Goal: Register for event/course

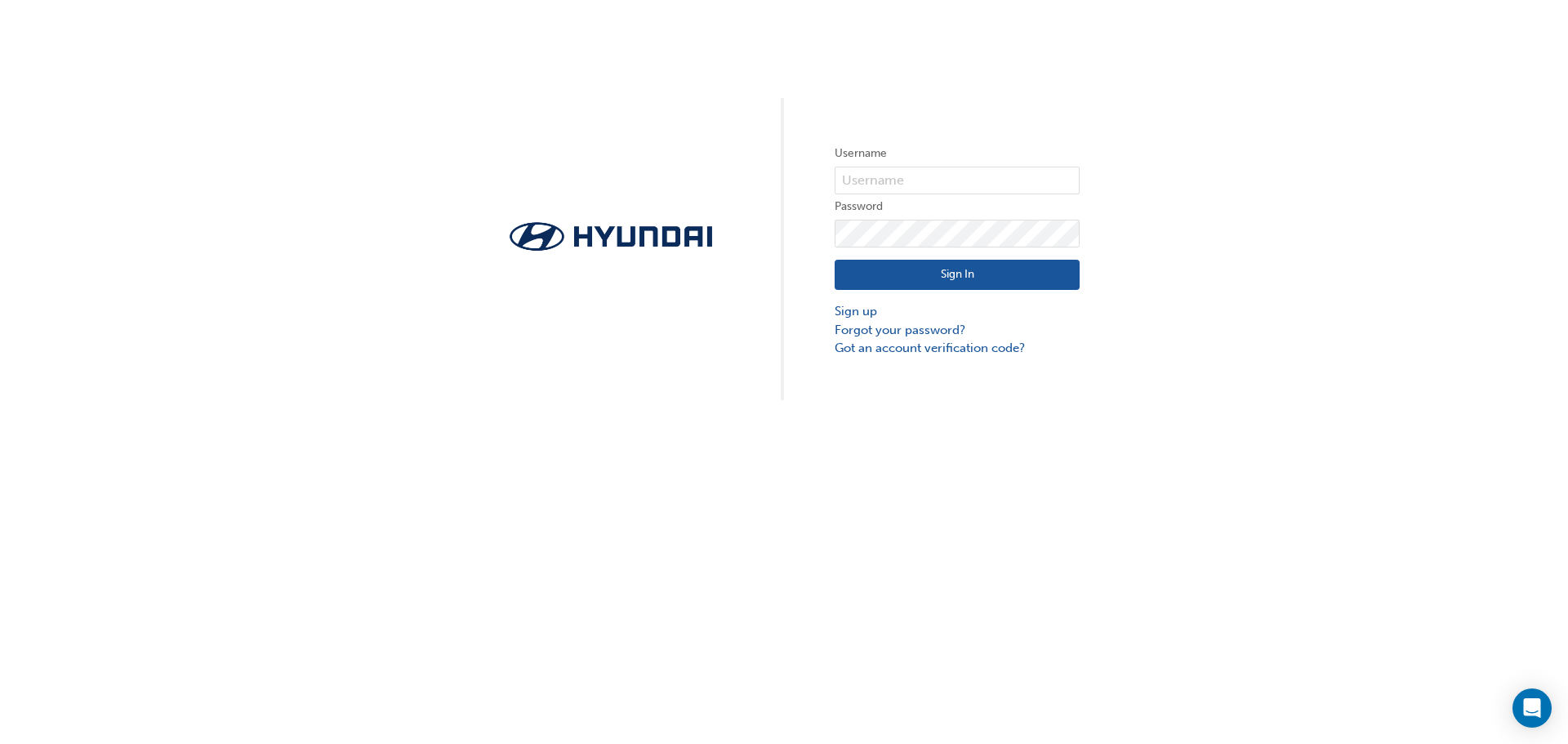
click at [1070, 180] on span at bounding box center [1070, 180] width 13 height 13
type input "[EMAIL_ADDRESS][DOMAIN_NAME]"
click at [924, 264] on button "Sign In" at bounding box center [957, 275] width 245 height 31
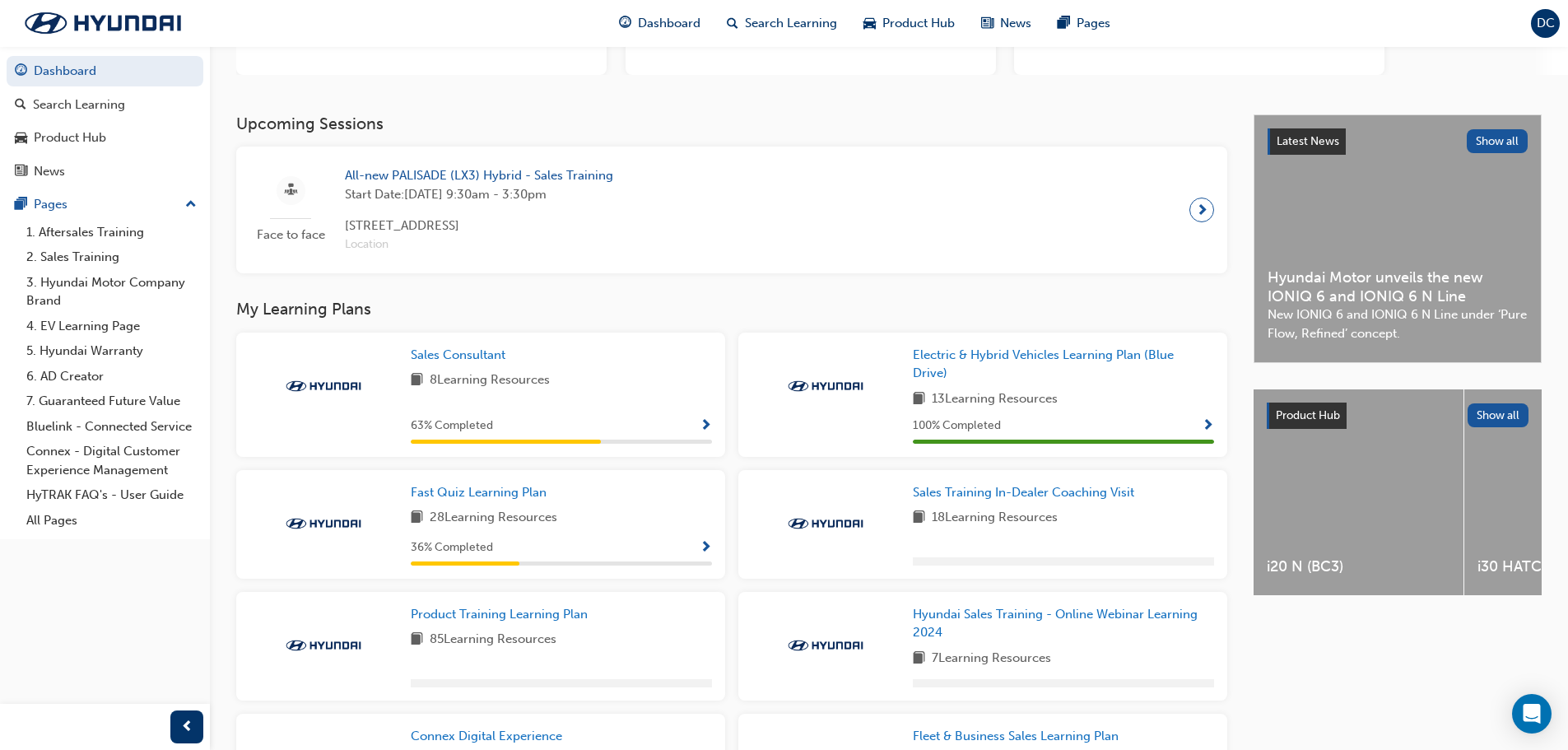
scroll to position [247, 0]
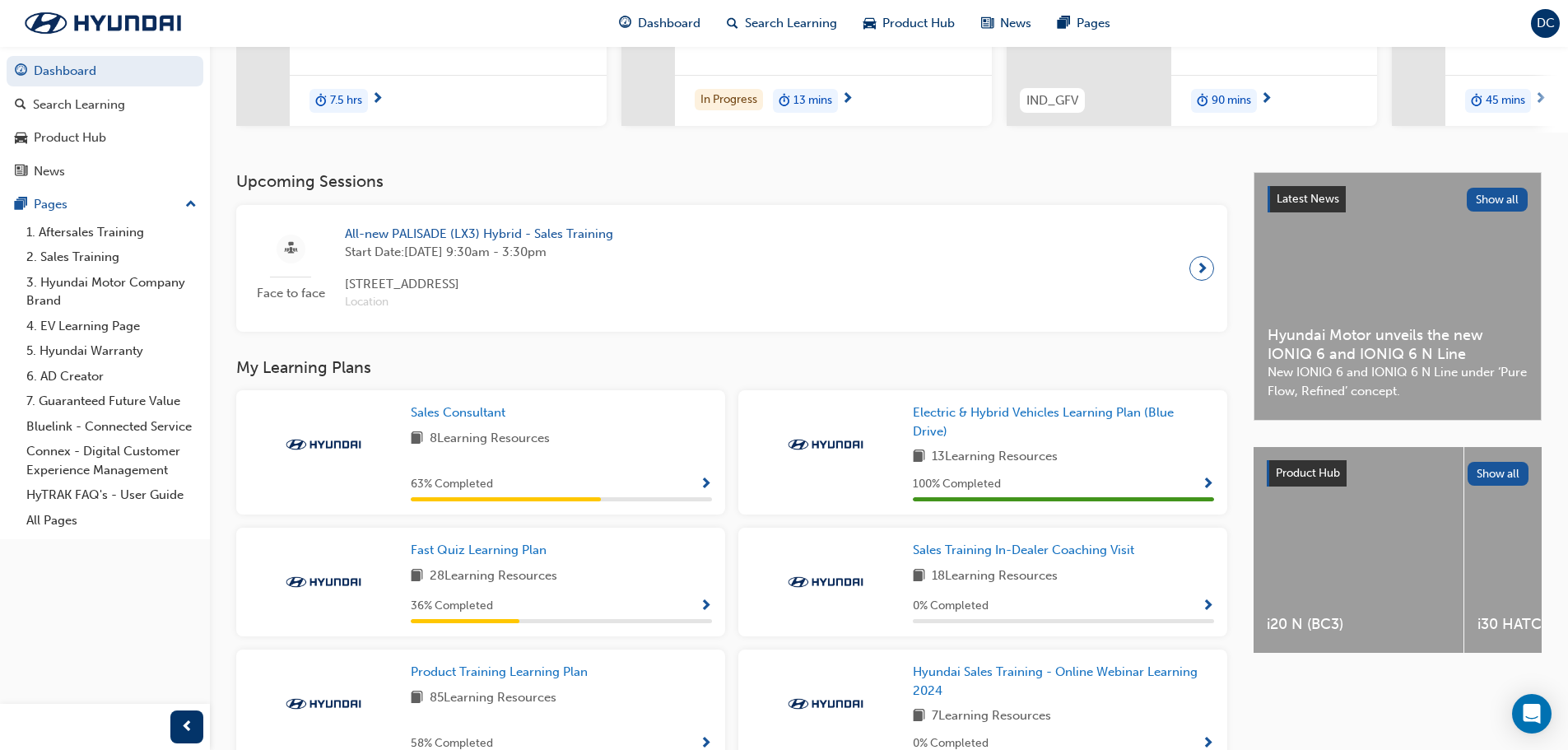
click at [475, 230] on div "Face to face All-new PALISADE (LX3) Hybrid - Sales Training Start Date: [DATE] …" at bounding box center [732, 267] width 965 height 100
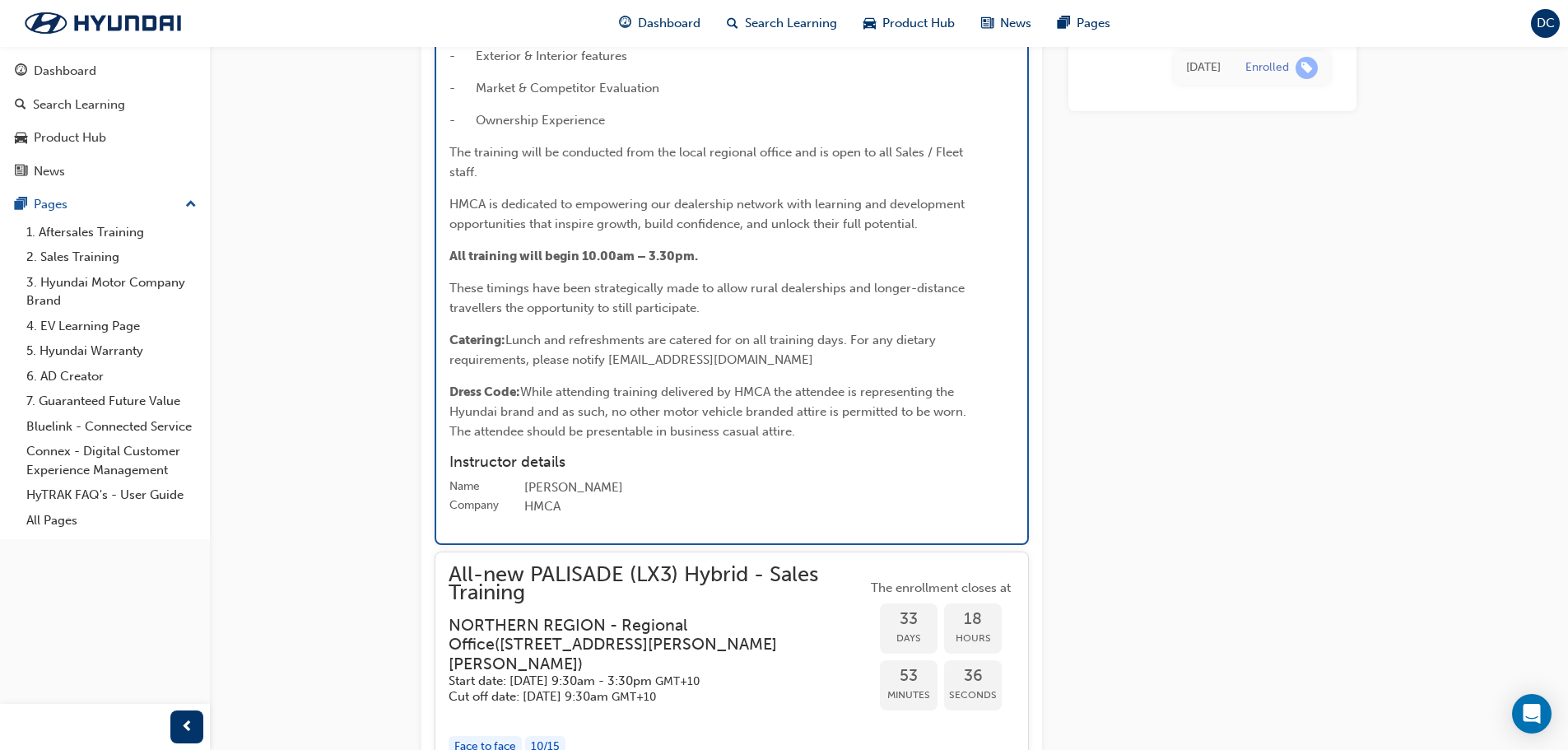
scroll to position [3730, 0]
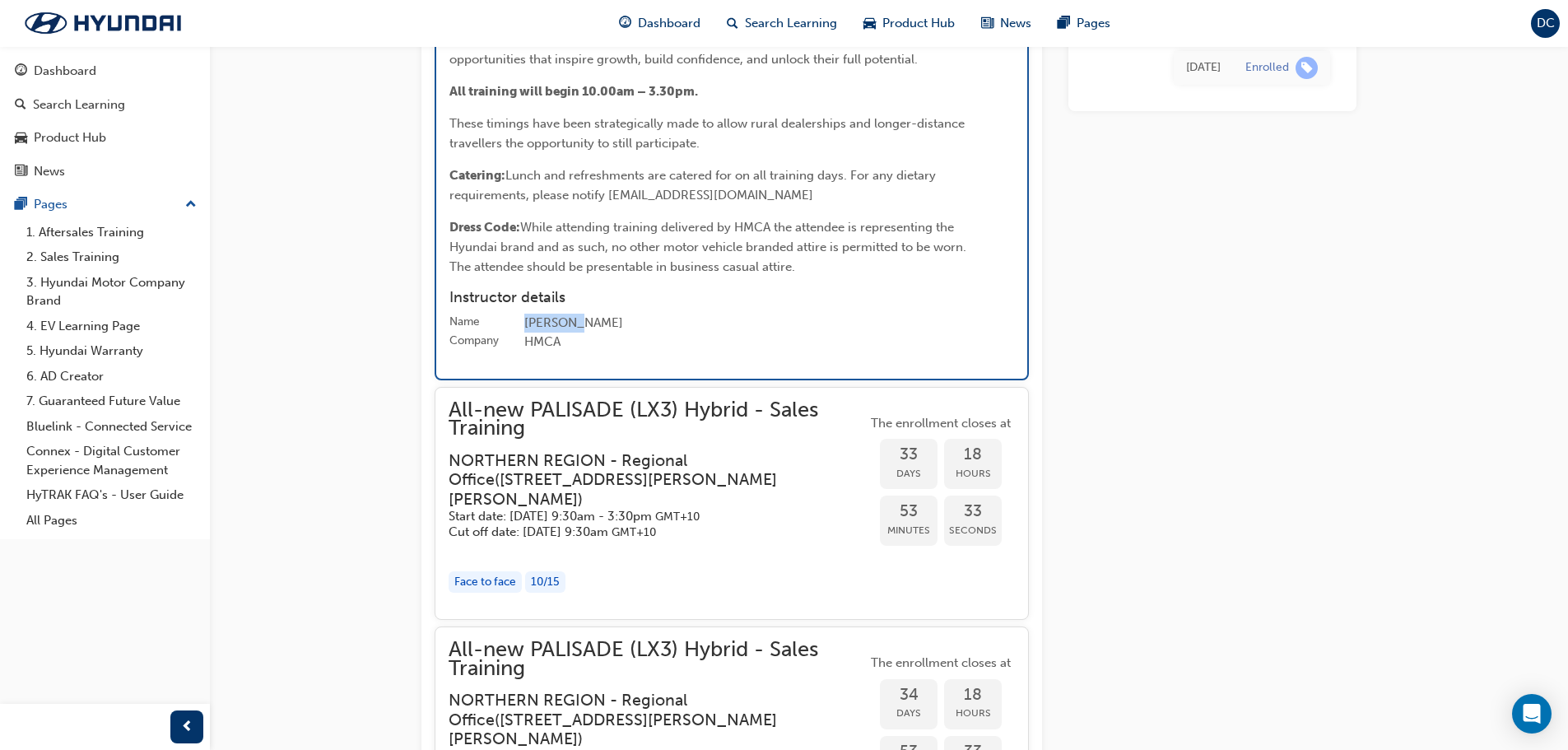
drag, startPoint x: 562, startPoint y: 574, endPoint x: 501, endPoint y: 577, distance: 61.1
click at [501, 333] on label "Name [PERSON_NAME]" at bounding box center [732, 323] width 565 height 20
click at [759, 333] on div "[PERSON_NAME]" at bounding box center [769, 323] width 490 height 20
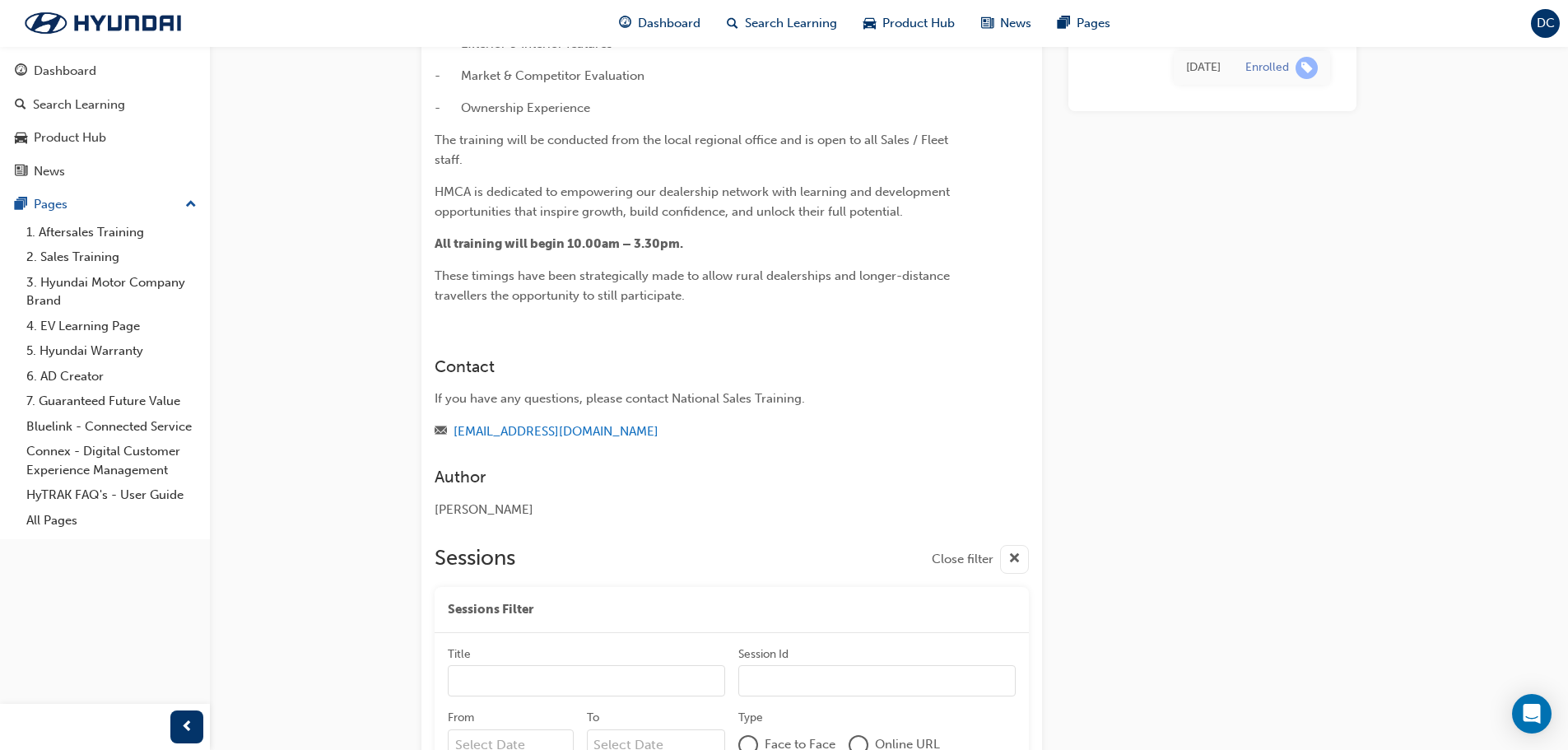
scroll to position [412, 0]
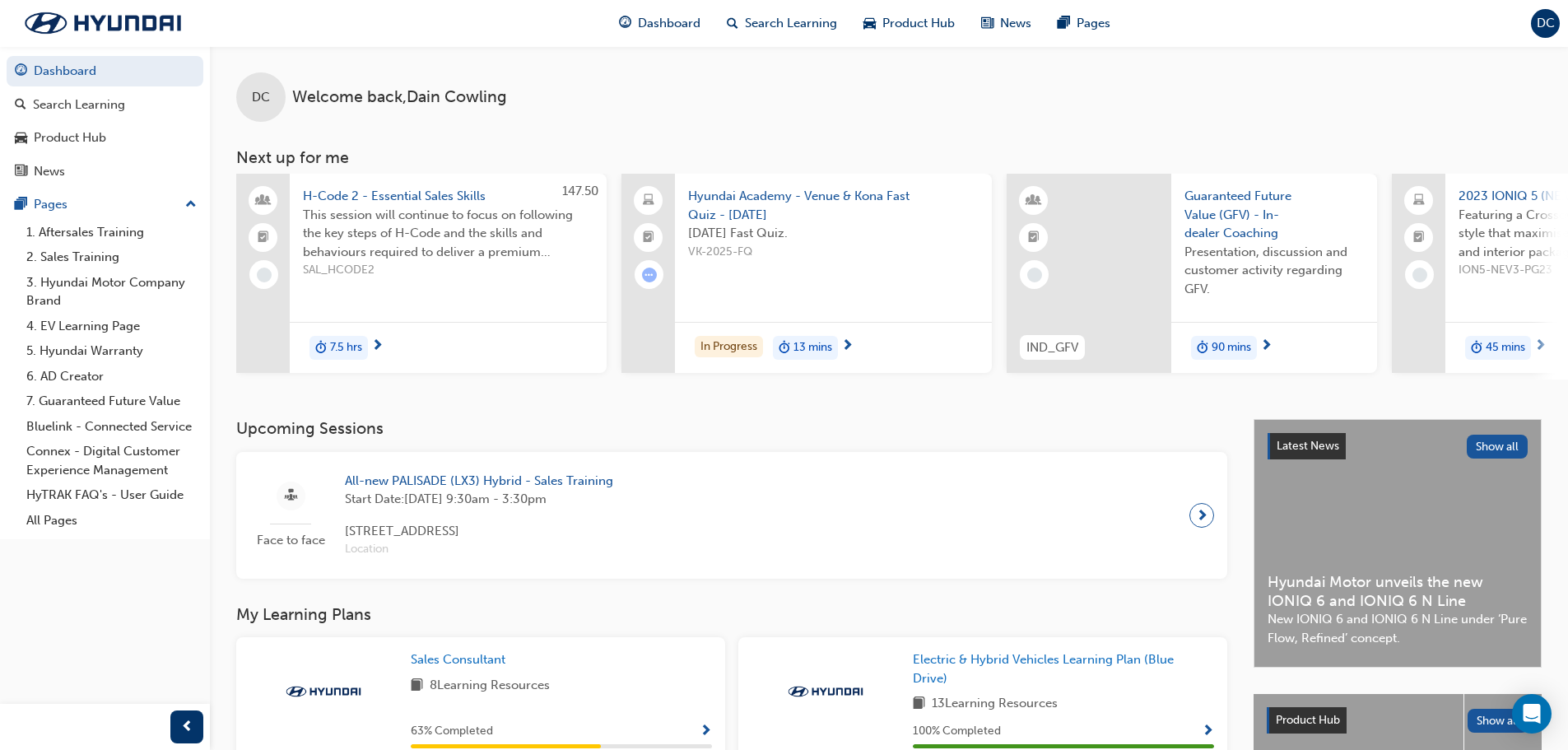
click at [564, 501] on span "Start Date: [DATE] 9:30am - 3:30pm" at bounding box center [479, 499] width 268 height 19
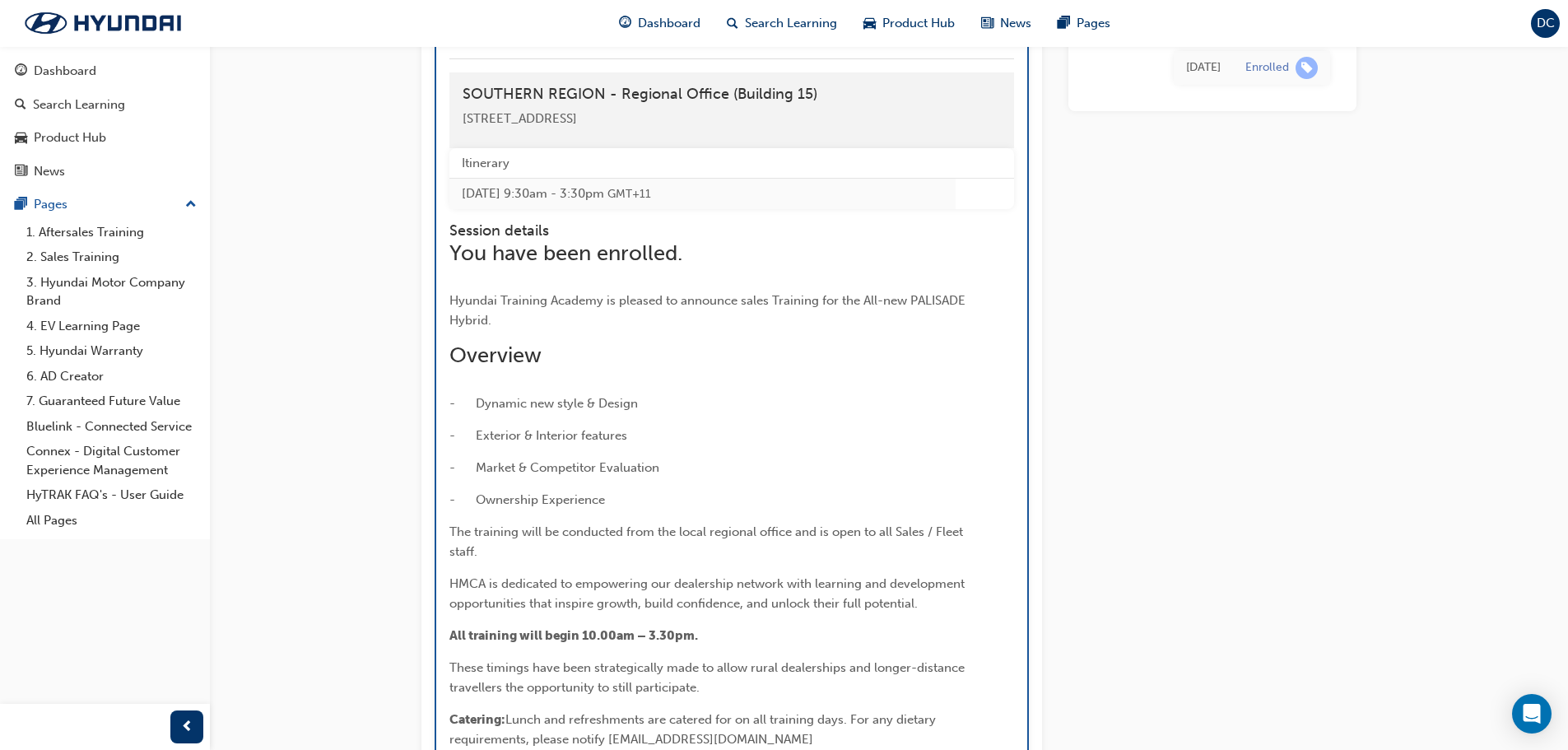
scroll to position [3159, 0]
